Goal: Transaction & Acquisition: Purchase product/service

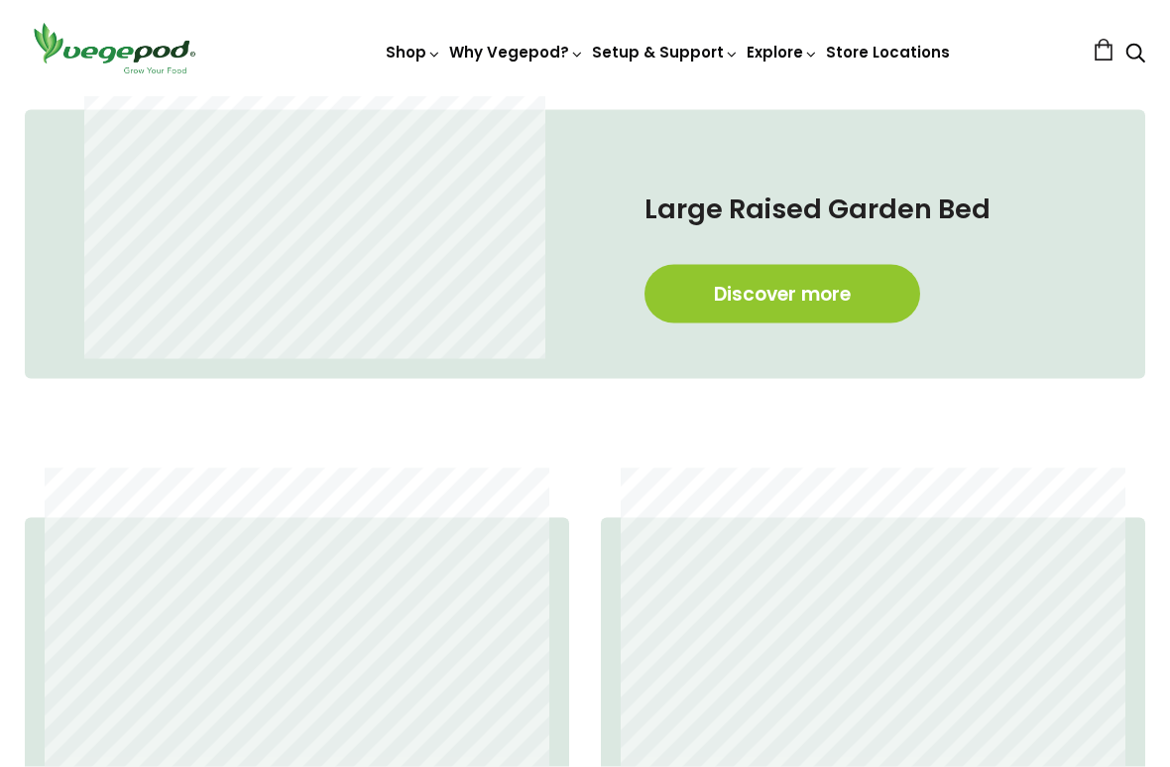
scroll to position [976, 0]
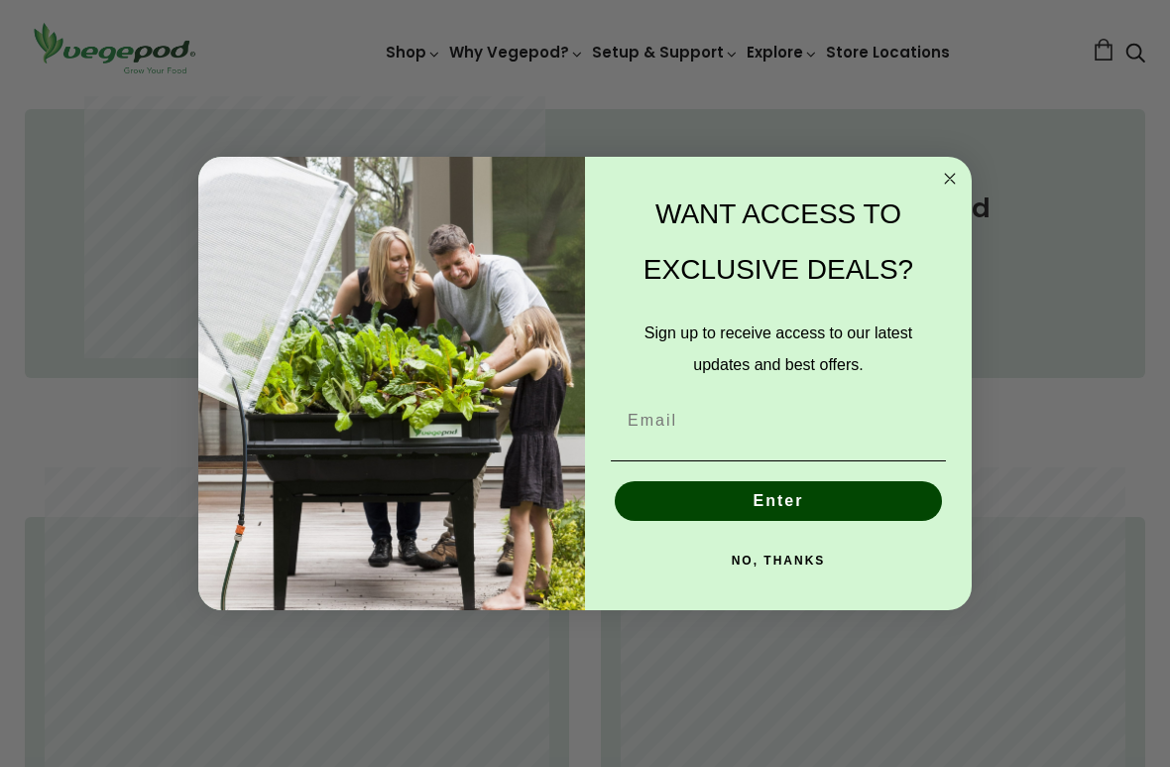
click at [947, 172] on circle "Close dialog" at bounding box center [950, 179] width 23 height 23
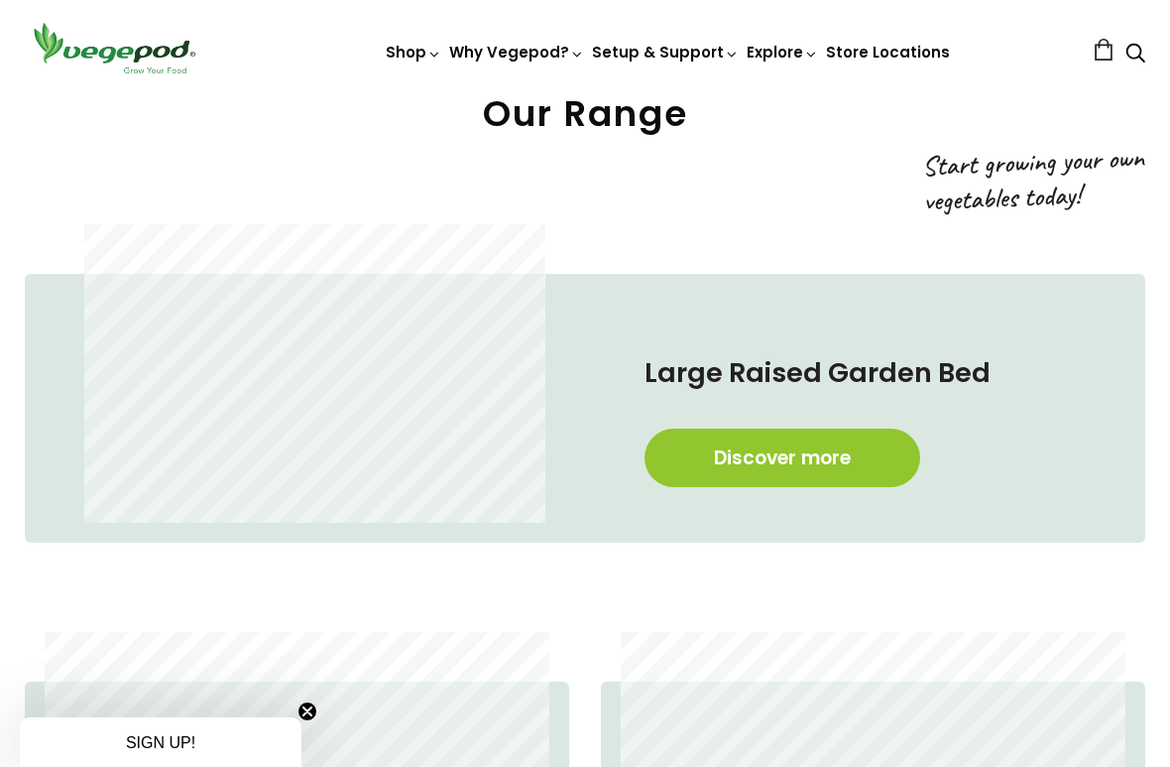
scroll to position [812, 0]
click at [781, 462] on link "Discover more" at bounding box center [783, 456] width 276 height 59
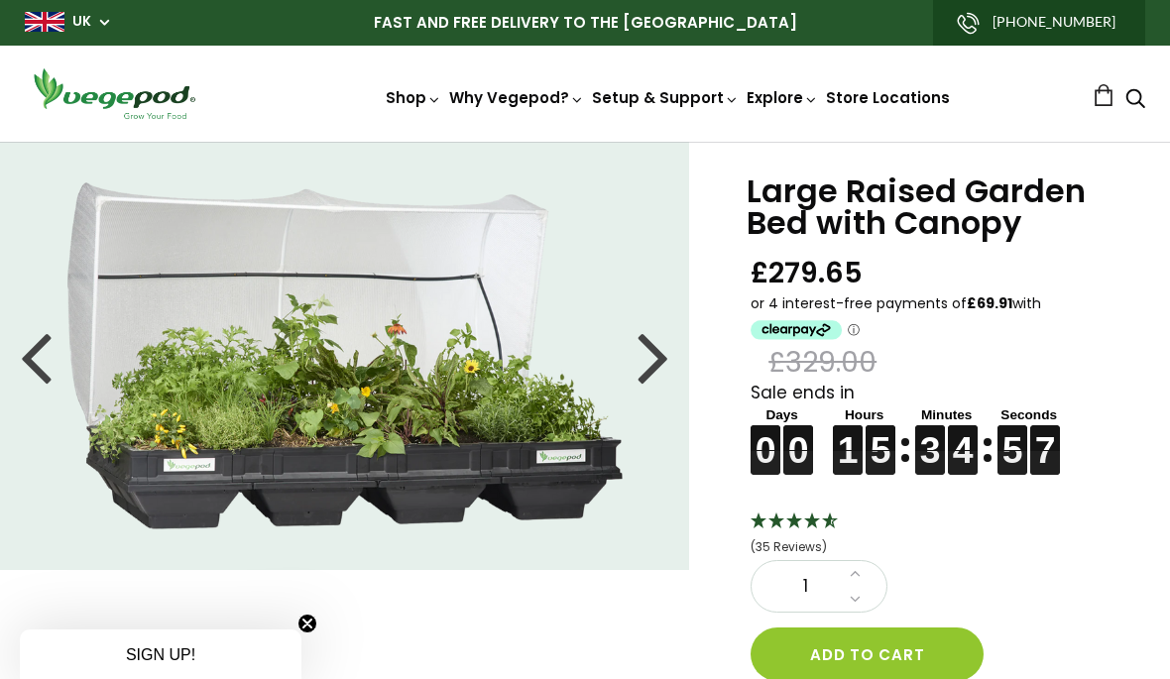
click at [1148, 484] on div "Large Raised Garden Bed with Canopy £279.65 £329.00 Sale ends in 0 0 0 0 0 0 0 …" at bounding box center [929, 667] width 481 height 1051
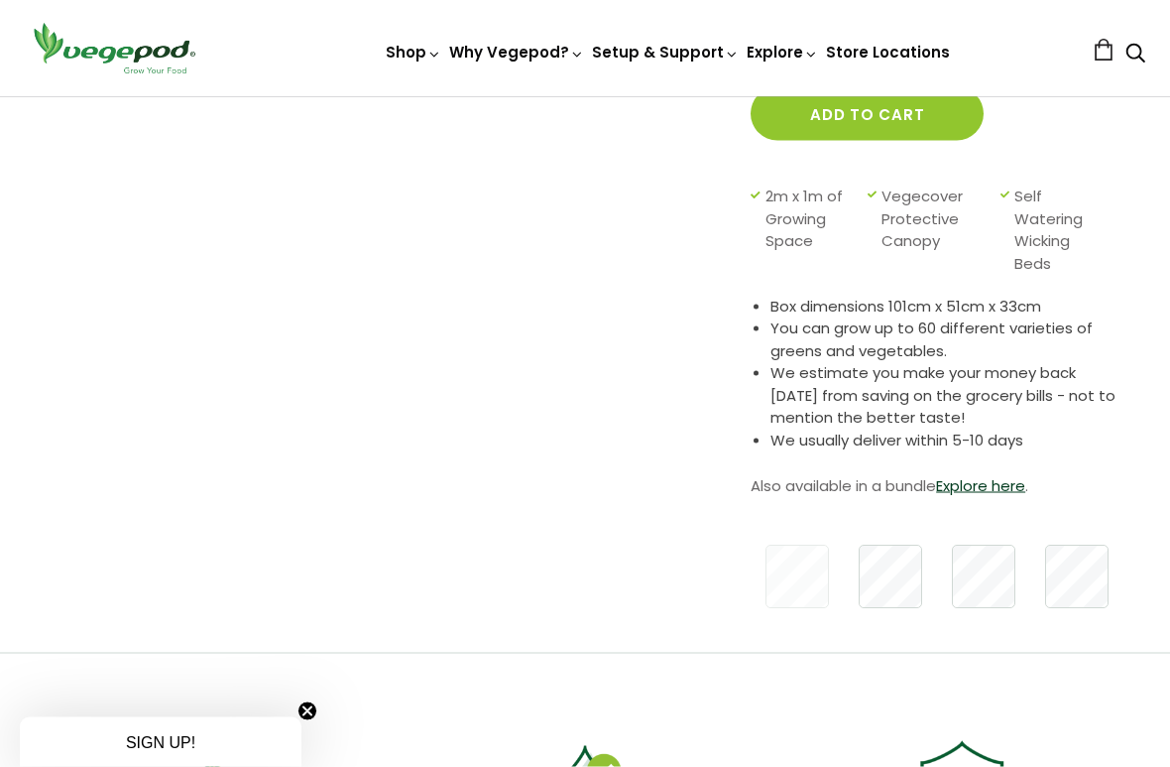
scroll to position [541, 0]
click at [1126, 444] on div "Large Raised Garden Bed with Canopy £279.65 £329.00 Sale ends in 0 0 0 0 0 0 0 …" at bounding box center [929, 125] width 481 height 1051
click at [1001, 489] on link "Explore here" at bounding box center [980, 484] width 89 height 21
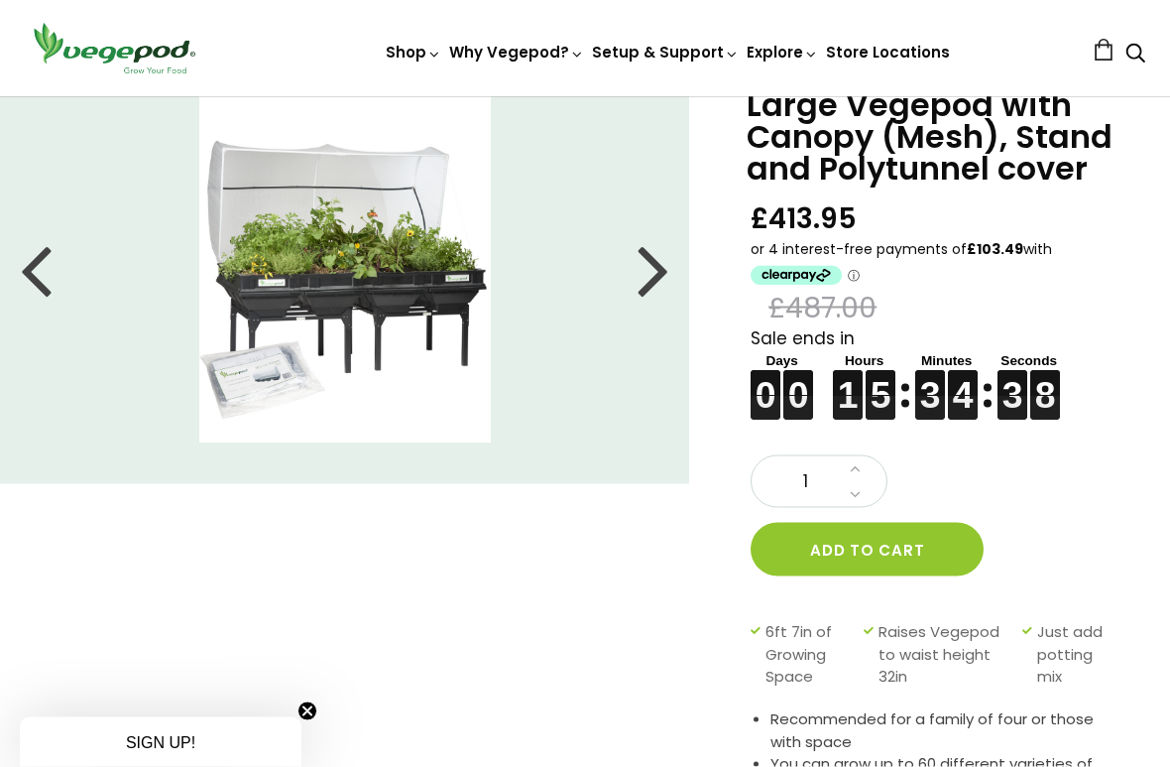
scroll to position [87, 0]
click at [1131, 496] on div "Large Vegepod with Canopy (Mesh), Stand and Polytunnel cover £413.95 £487.00 Sa…" at bounding box center [929, 579] width 481 height 1049
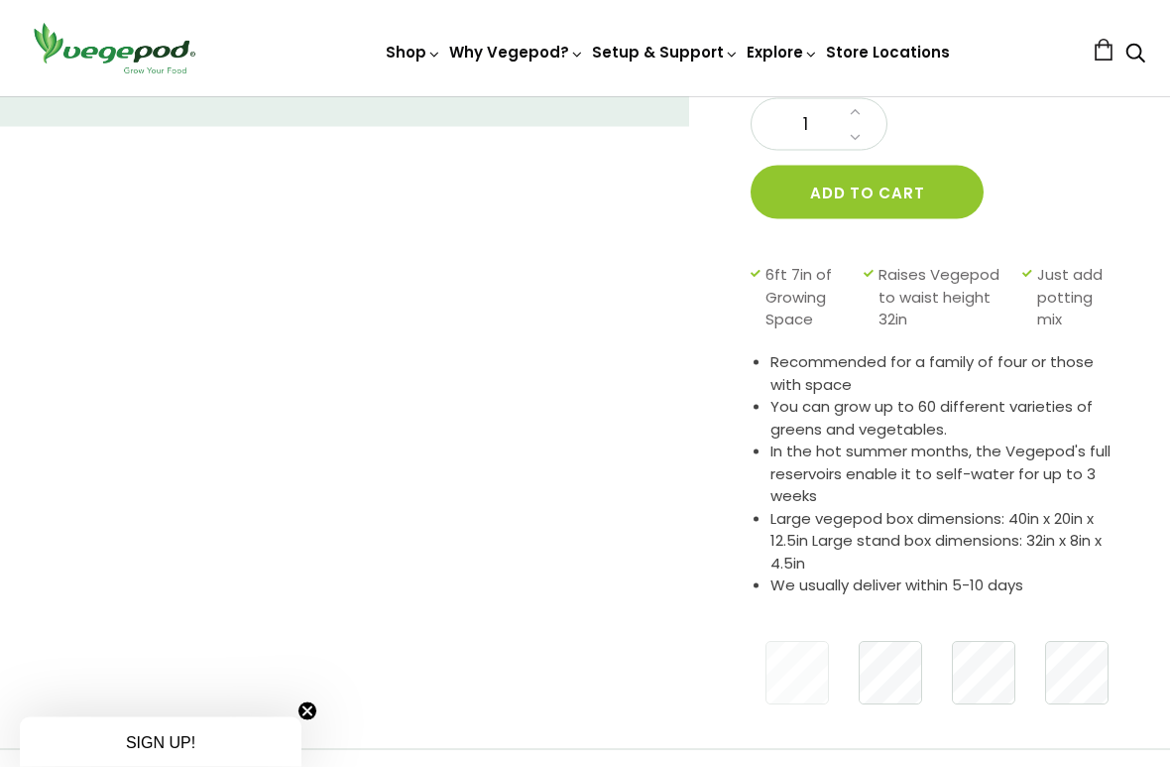
scroll to position [444, 0]
click at [1001, 420] on li "You can grow up to 60 different varieties of greens and vegetables." at bounding box center [946, 417] width 350 height 45
click at [379, 481] on div "Large Vegepod with Canopy (Mesh), Stand and Polytunnel cover £413.95 £487.00 Sa…" at bounding box center [569, 222] width 1202 height 1049
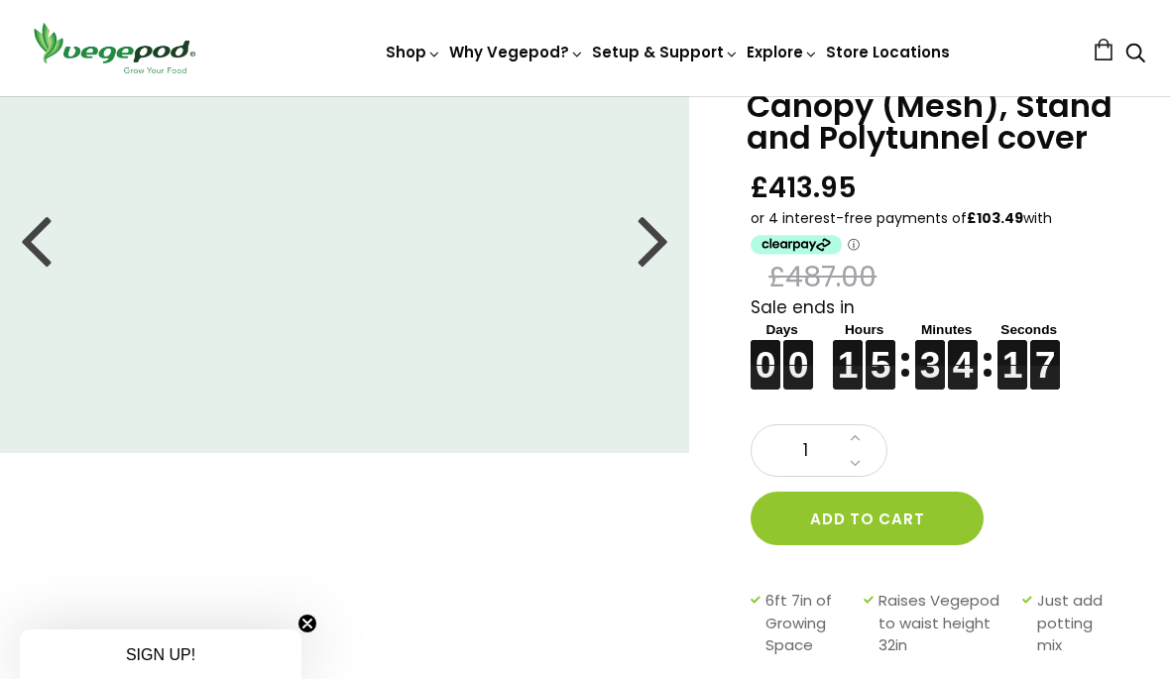
scroll to position [0, 0]
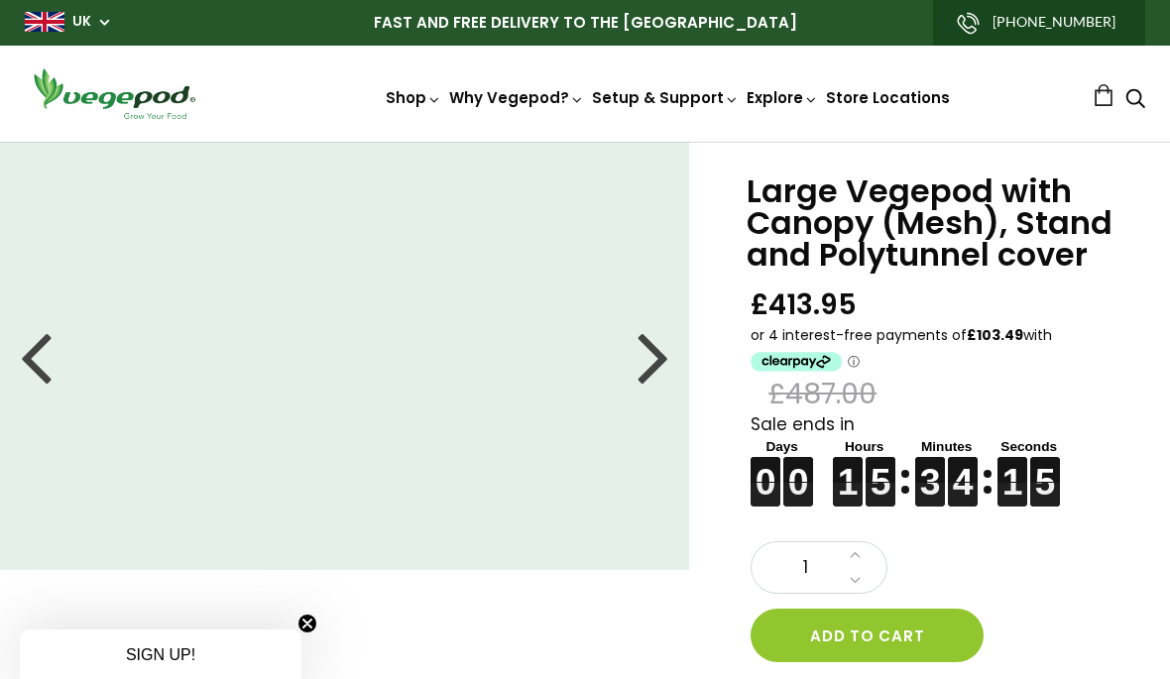
click at [668, 365] on div at bounding box center [654, 355] width 32 height 89
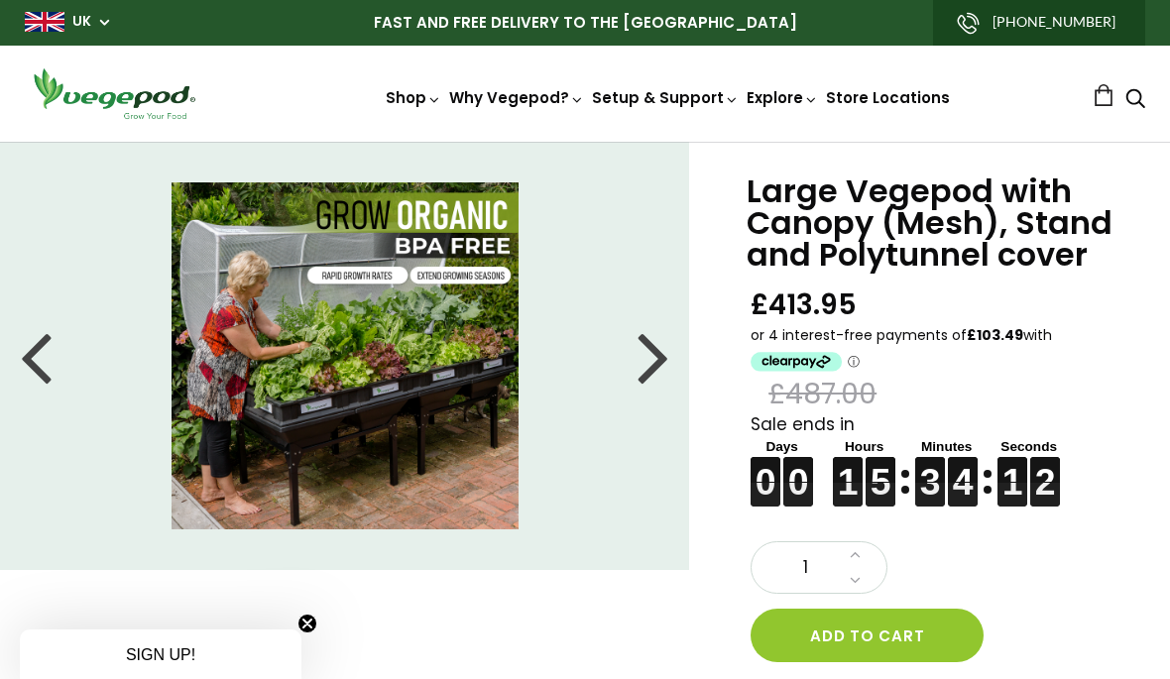
click at [1028, 360] on p "or 4 interest-free payments of £103.49 with ⓘ" at bounding box center [936, 349] width 370 height 53
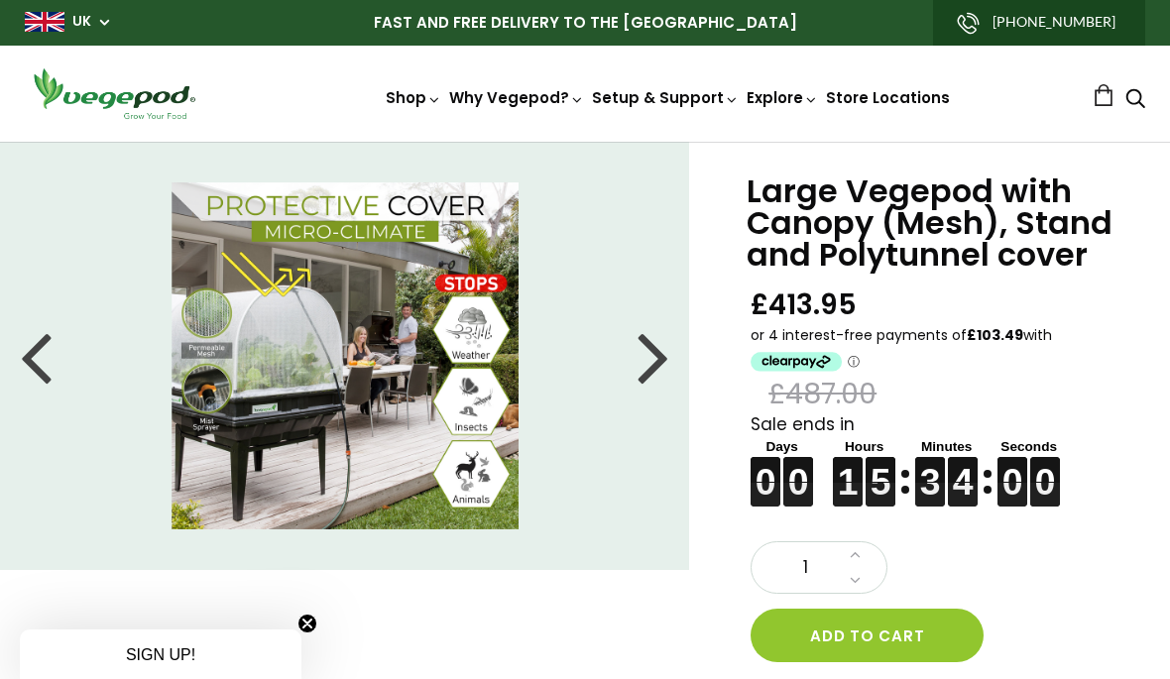
click at [655, 358] on div at bounding box center [654, 355] width 32 height 89
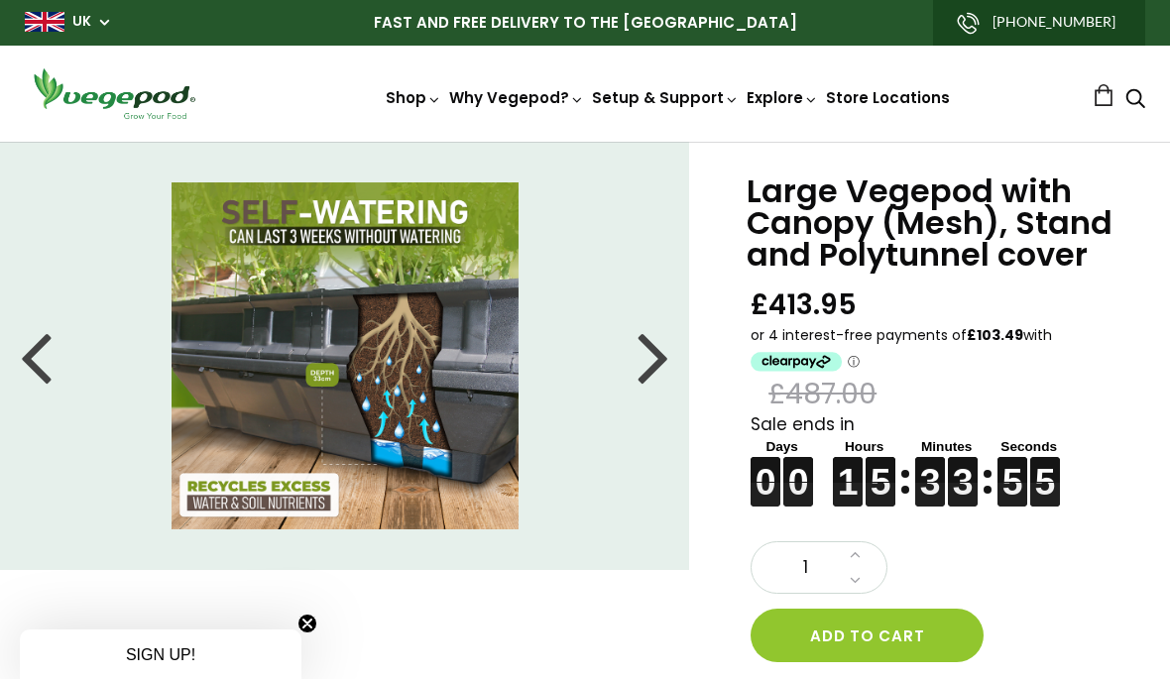
click at [996, 364] on p "or 4 interest-free payments of £103.49 with ⓘ" at bounding box center [936, 349] width 370 height 53
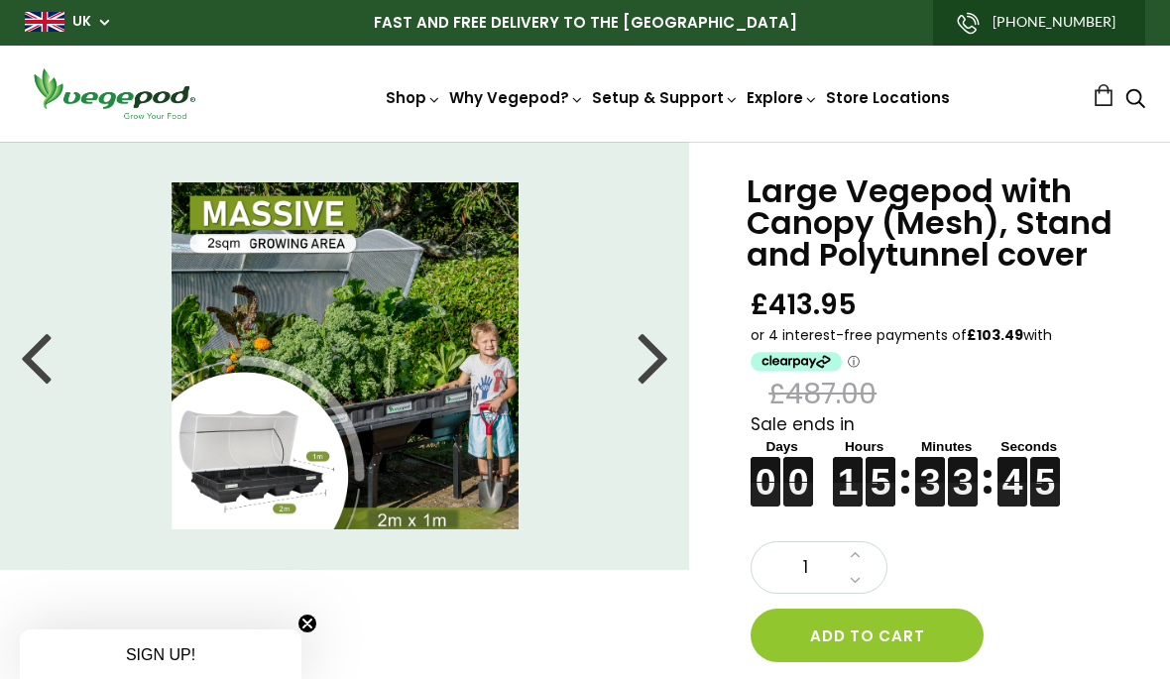
click at [654, 351] on div at bounding box center [654, 355] width 32 height 89
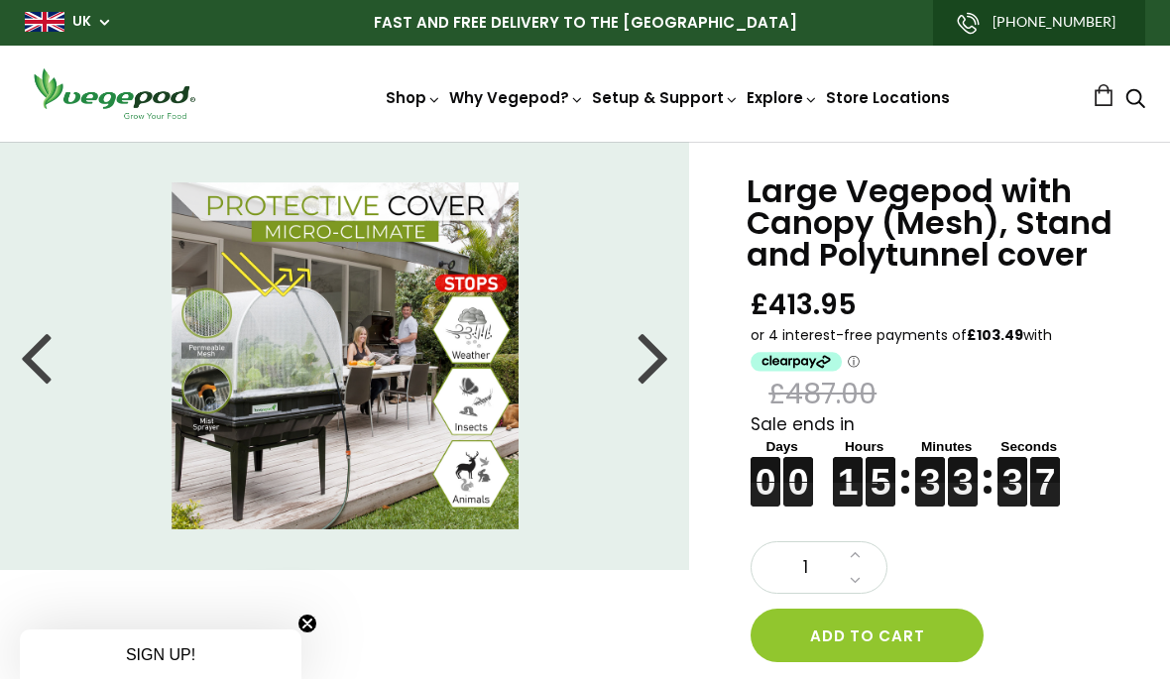
click at [202, 587] on div "Large Vegepod with Canopy (Mesh), Stand and Polytunnel cover £413.95 £487.00 Sa…" at bounding box center [569, 666] width 1202 height 1049
click at [652, 358] on div at bounding box center [654, 355] width 32 height 89
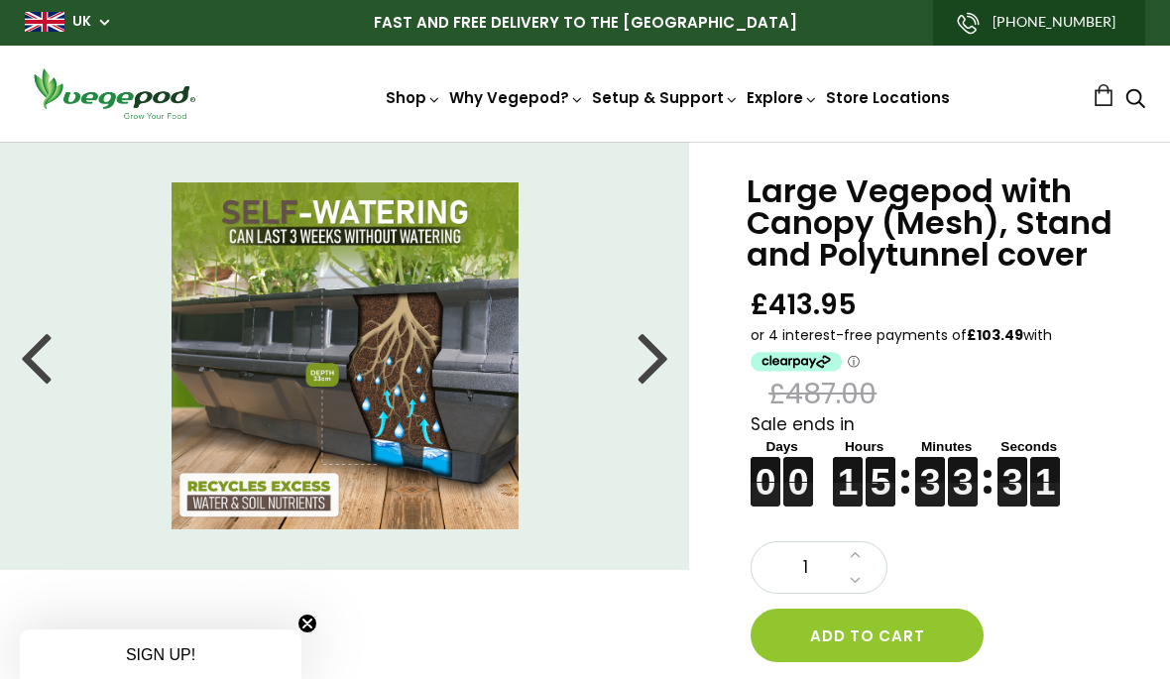
click at [507, 361] on img at bounding box center [345, 355] width 347 height 347
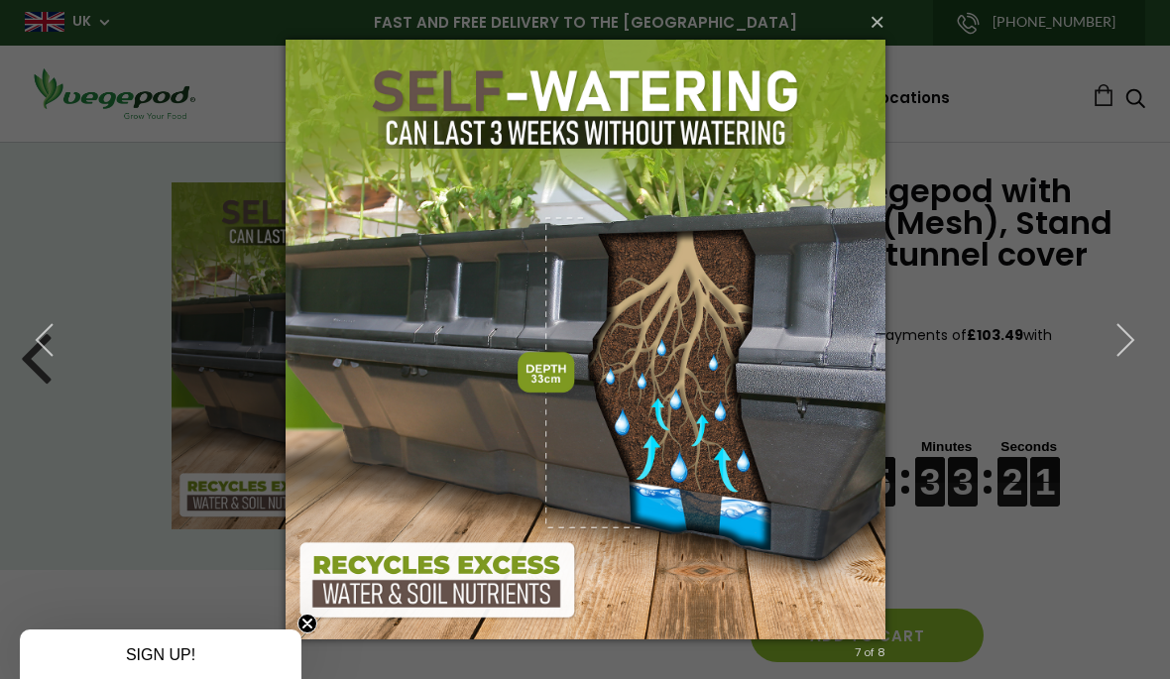
click at [360, 14] on button "×" at bounding box center [592, 22] width 600 height 44
